Goal: Find specific page/section: Find specific page/section

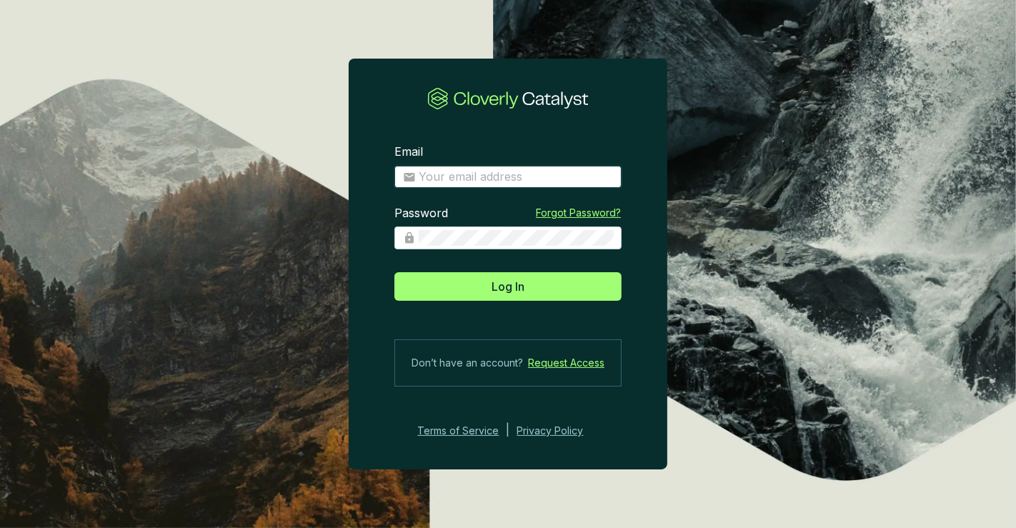
drag, startPoint x: 538, startPoint y: 170, endPoint x: 543, endPoint y: 178, distance: 9.0
click at [538, 170] on input "Email" at bounding box center [516, 177] width 194 height 16
type input "[PERSON_NAME][EMAIL_ADDRESS][DOMAIN_NAME]"
click at [395, 272] on button "Log In" at bounding box center [508, 286] width 227 height 29
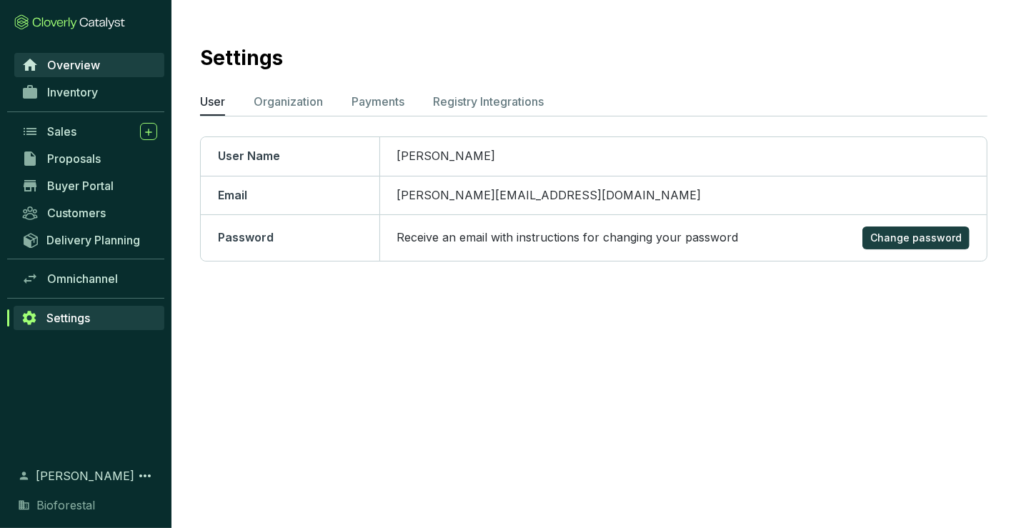
click at [74, 68] on span "Overview" at bounding box center [73, 65] width 53 height 14
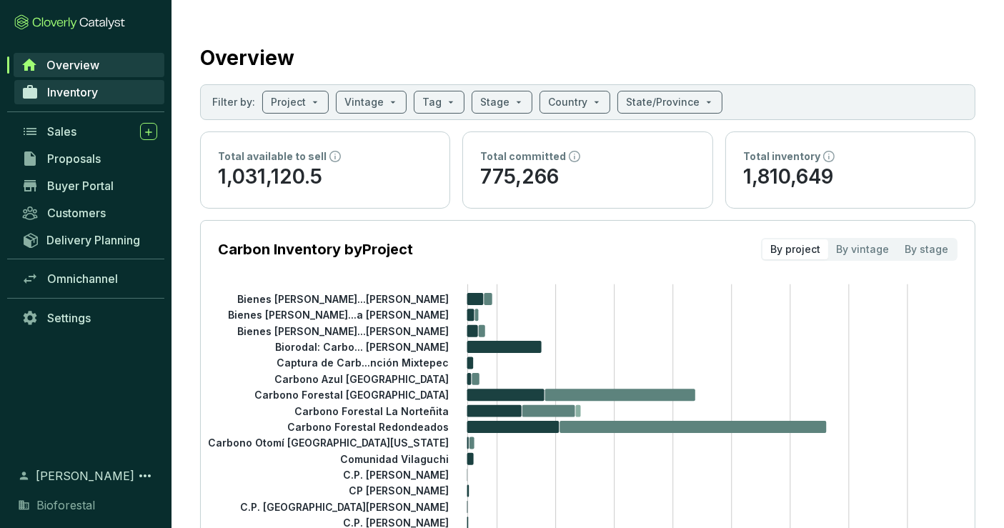
click at [82, 84] on link "Inventory" at bounding box center [89, 92] width 150 height 24
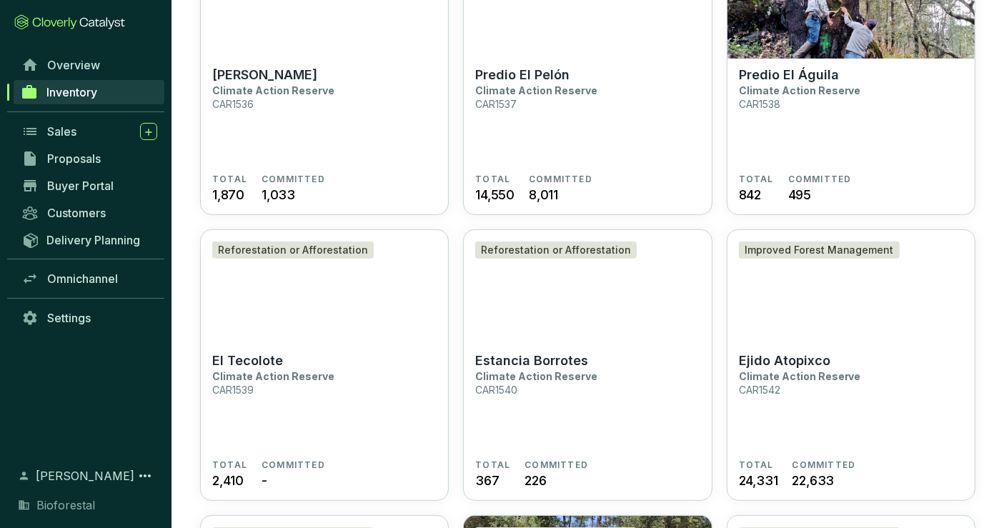
scroll to position [1191, 0]
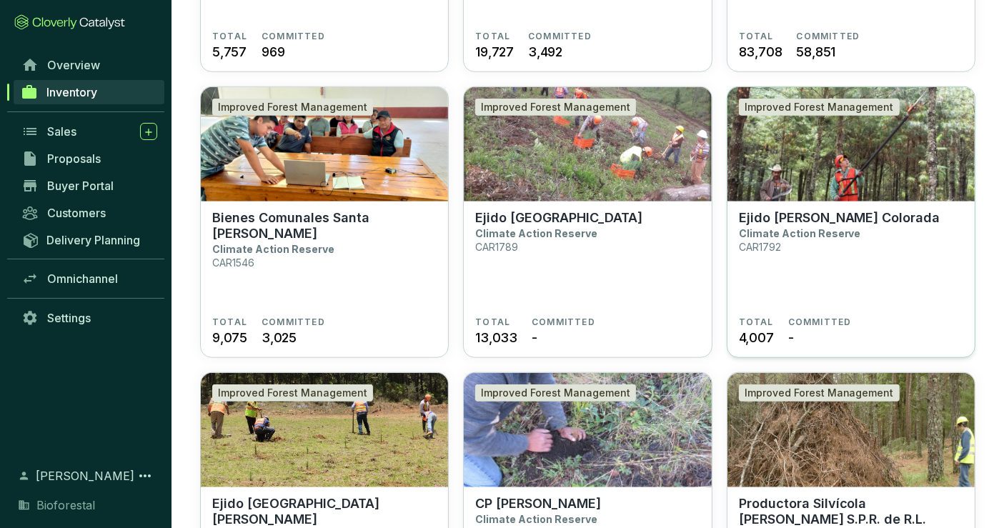
click at [798, 193] on img at bounding box center [851, 144] width 247 height 114
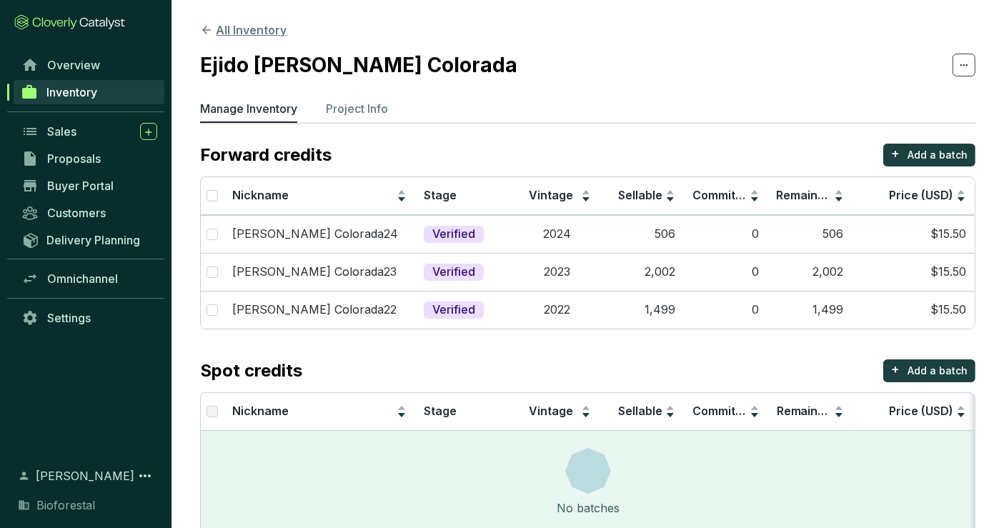
click at [250, 21] on button "All Inventory" at bounding box center [243, 29] width 86 height 17
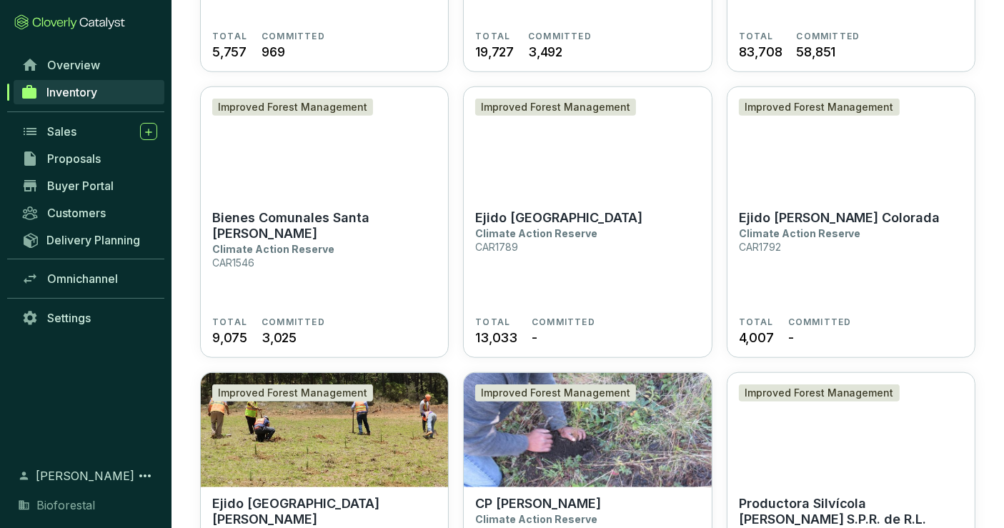
scroll to position [1668, 0]
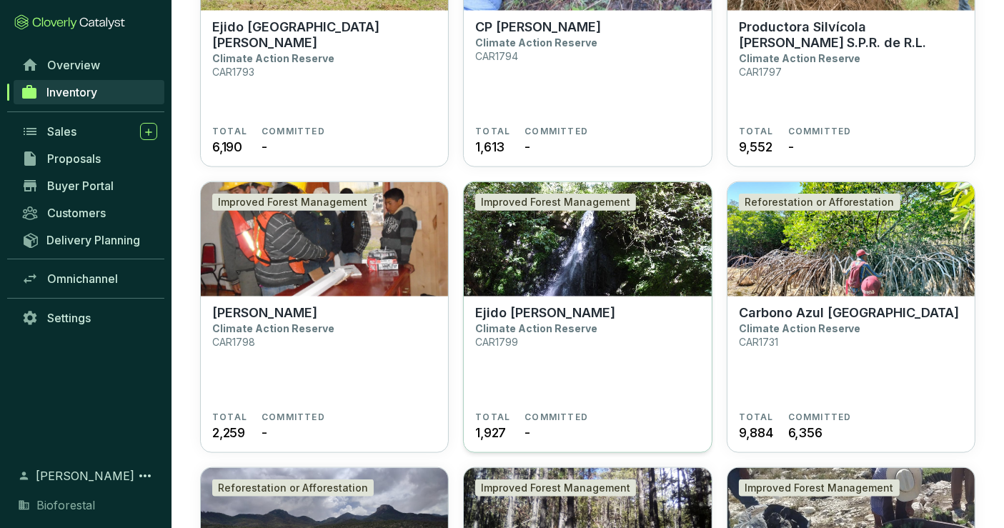
click at [551, 284] on img at bounding box center [587, 239] width 247 height 114
